Goal: Task Accomplishment & Management: Use online tool/utility

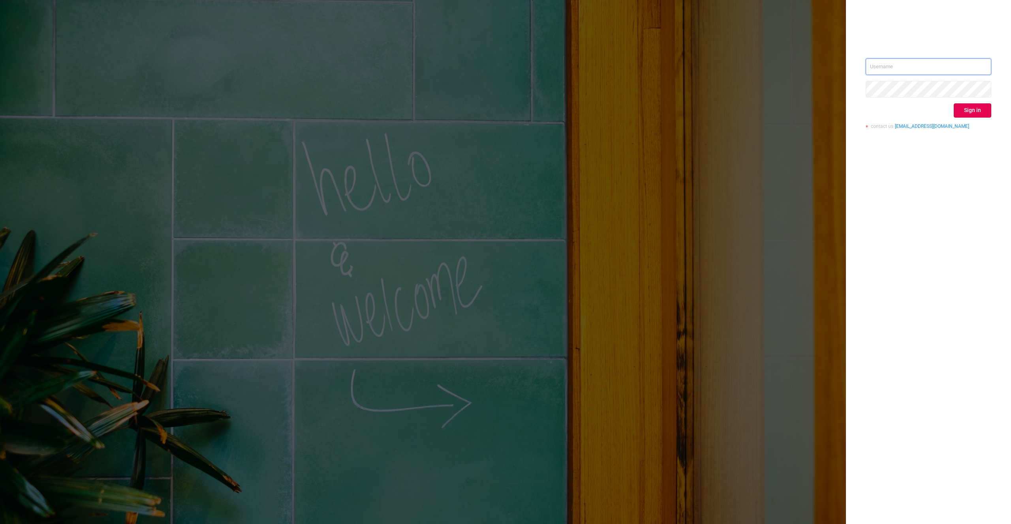
type input "[PERSON_NAME][EMAIL_ADDRESS][DOMAIN_NAME]"
click at [971, 101] on div "[EMAIL_ADDRESS][DOMAIN_NAME] Sign in contact us [EMAIL_ADDRESS][DOMAIN_NAME]" at bounding box center [929, 96] width 126 height 77
click at [967, 108] on button "Sign in" at bounding box center [973, 110] width 38 height 14
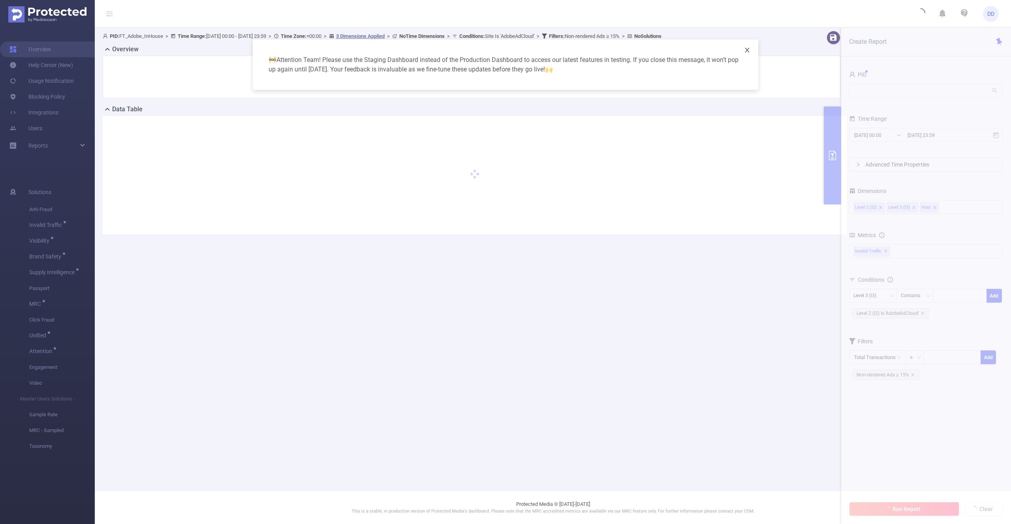
click at [750, 51] on icon "icon: close" at bounding box center [747, 50] width 6 height 6
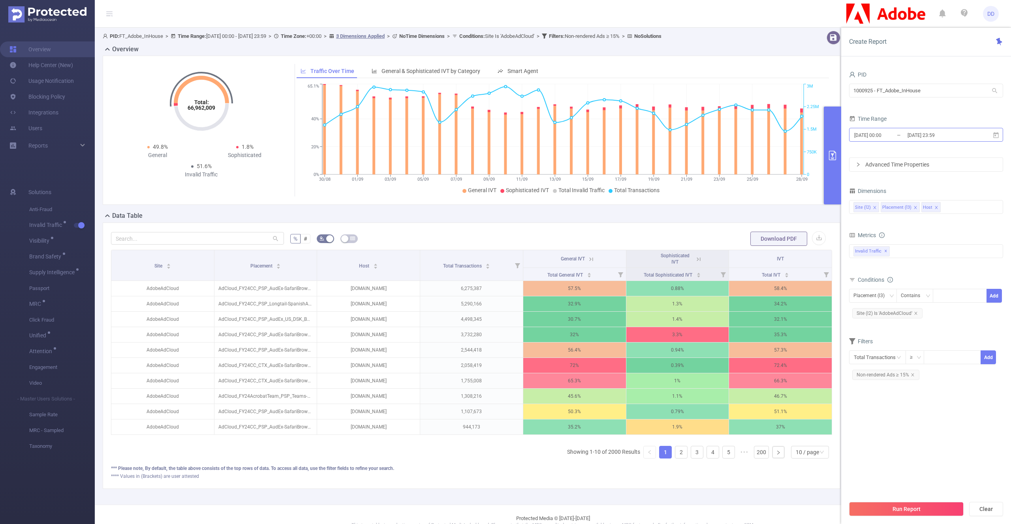
click at [936, 130] on input "[DATE] 23:59" at bounding box center [939, 135] width 64 height 11
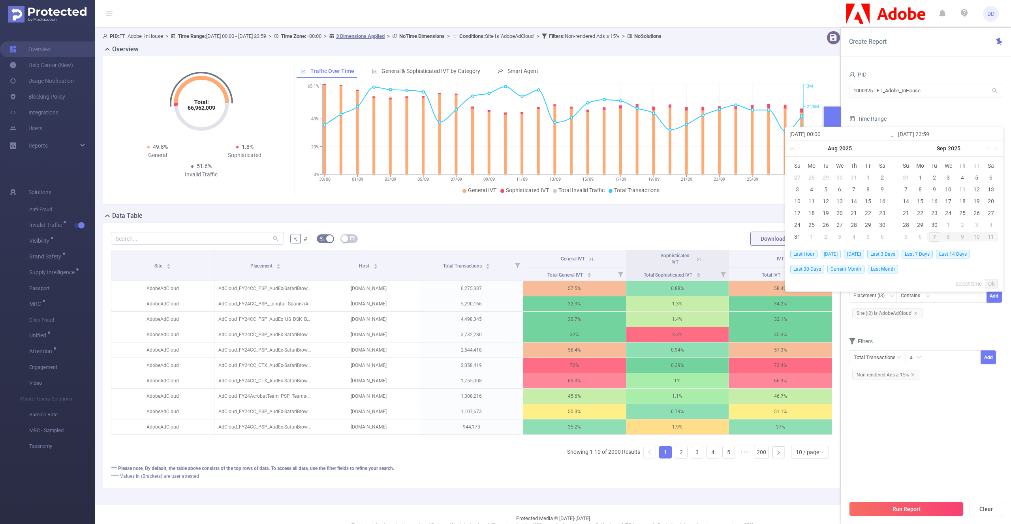
click at [832, 255] on span "Today" at bounding box center [831, 254] width 20 height 9
type input "2025-10-07 00:00"
type input "2025-10-07 23:59"
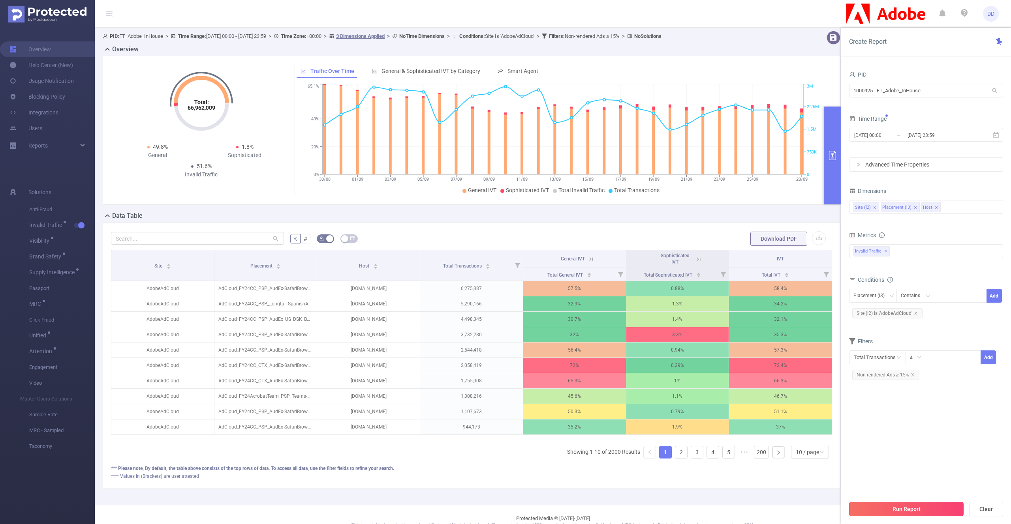
click at [915, 509] on button "Run Report" at bounding box center [906, 509] width 115 height 14
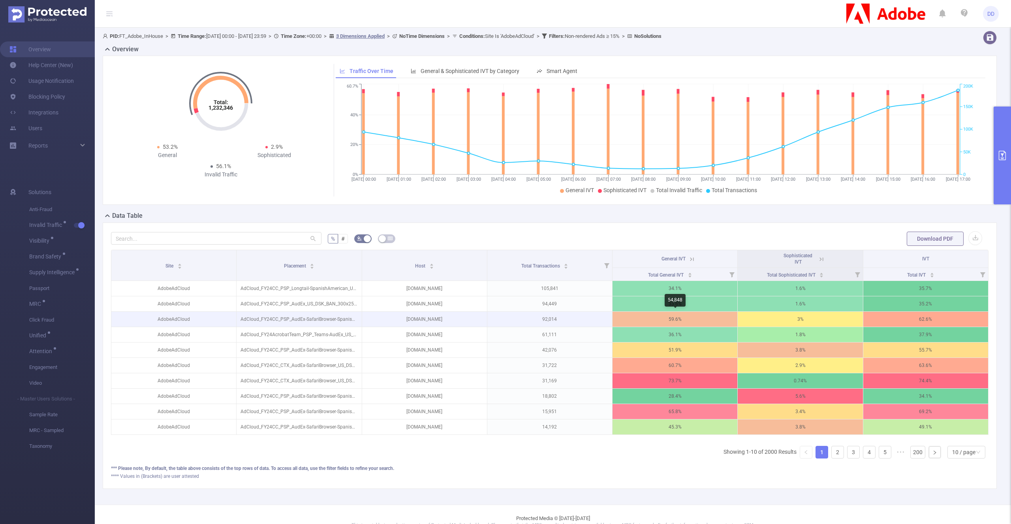
scroll to position [0, 2]
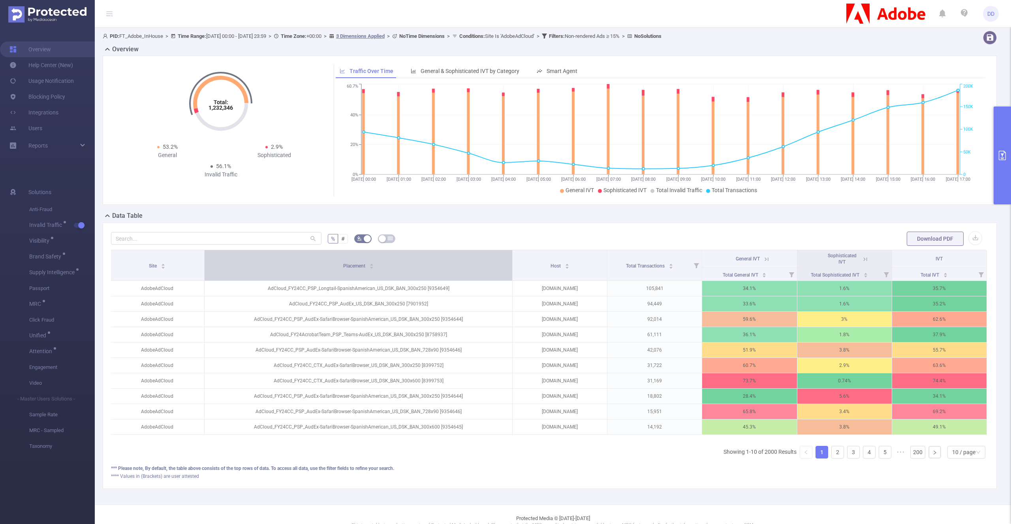
drag, startPoint x: 359, startPoint y: 261, endPoint x: 455, endPoint y: 262, distance: 96.0
click at [455, 262] on th "Placement" at bounding box center [359, 265] width 308 height 31
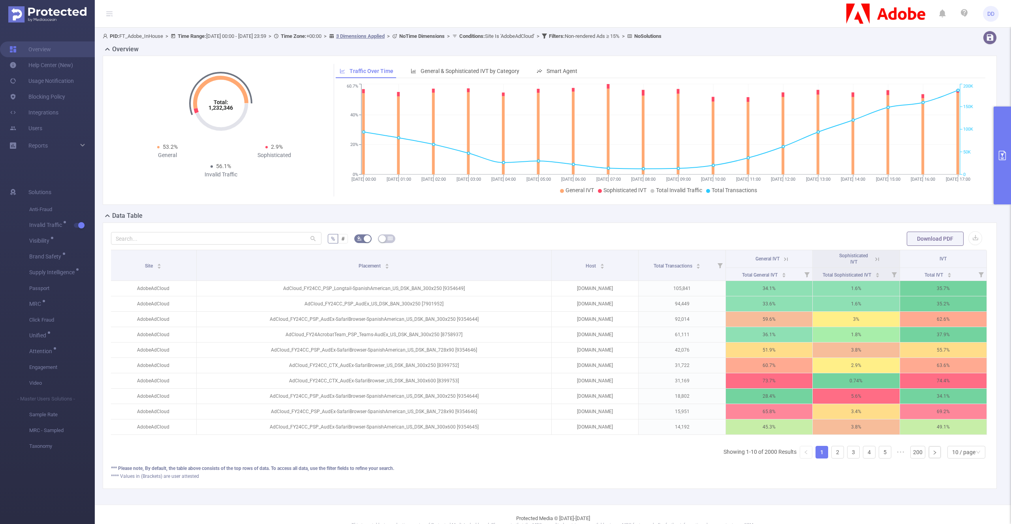
click at [992, 169] on div "Total: 1,232,346 Total: 1,232,346 53.2% General 2.9% Sophisticated 56.1% Invali…" at bounding box center [550, 130] width 894 height 149
click at [998, 170] on button "primary" at bounding box center [1002, 156] width 17 height 98
